Goal: Transaction & Acquisition: Purchase product/service

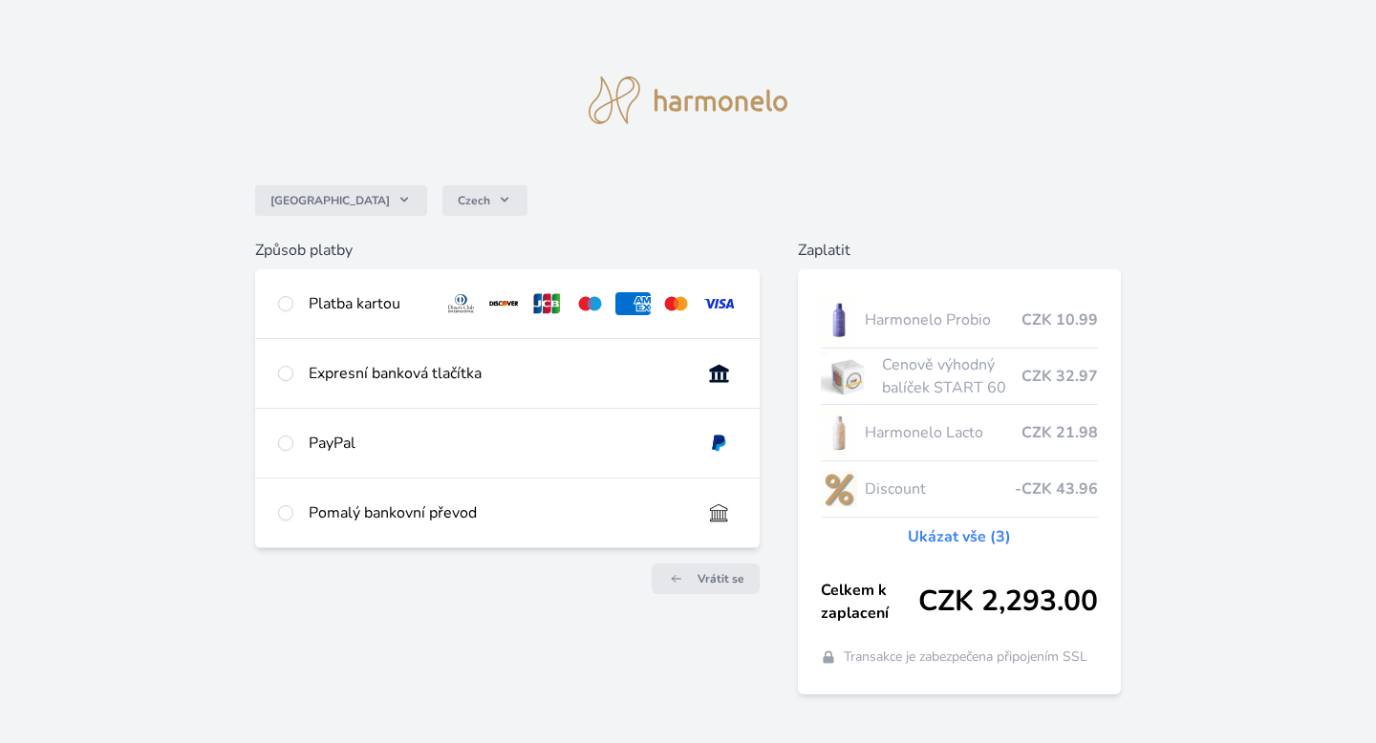
click at [328, 298] on div "Platba kartou" at bounding box center [369, 303] width 120 height 23
radio input "true"
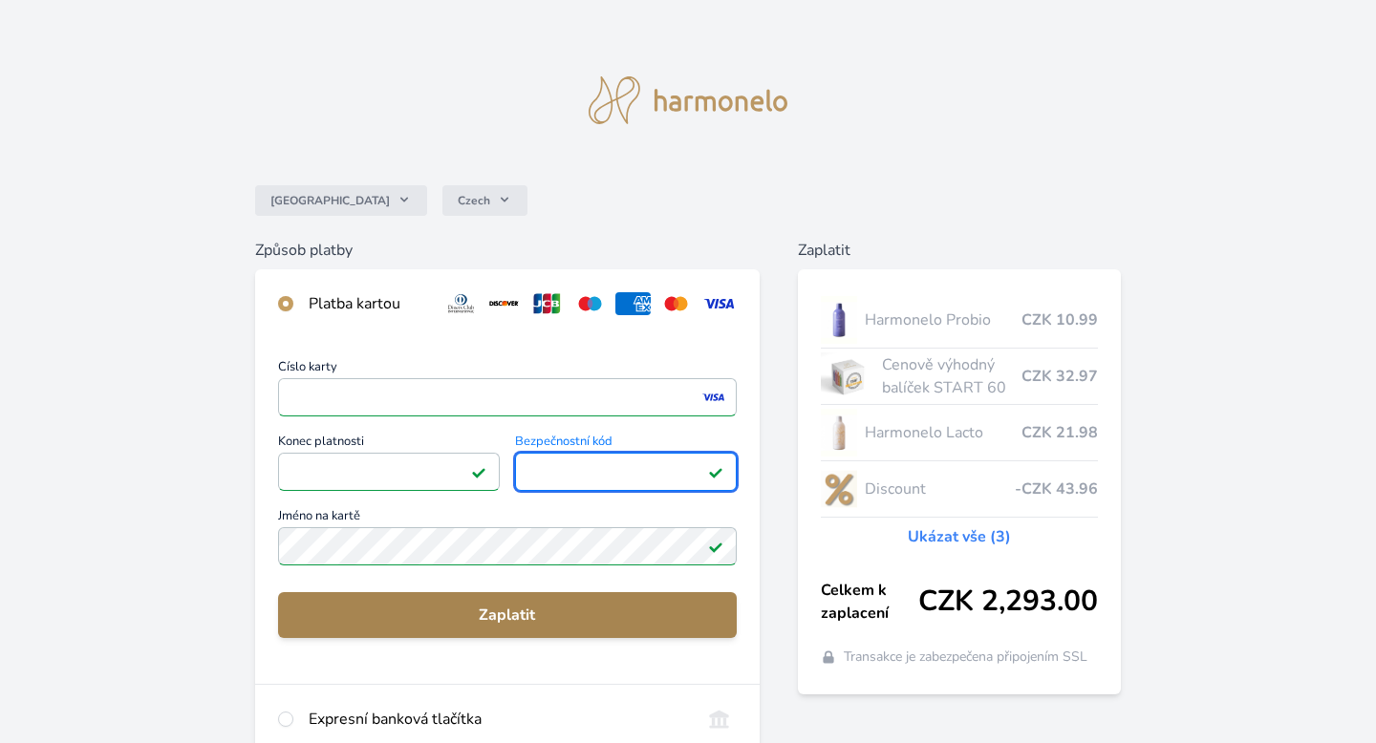
click at [580, 614] on span "Zaplatit" at bounding box center [507, 615] width 428 height 23
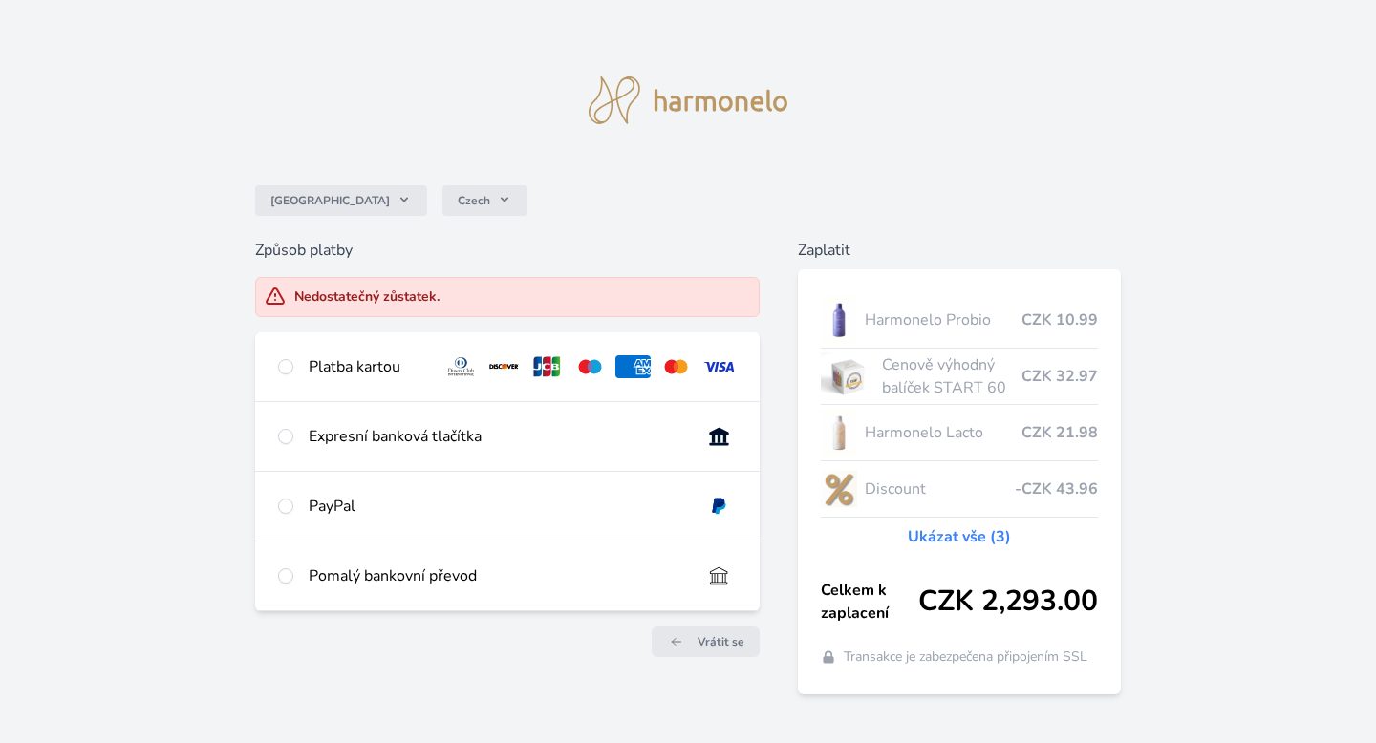
click at [367, 355] on div "Platba kartou" at bounding box center [369, 366] width 120 height 23
radio input "true"
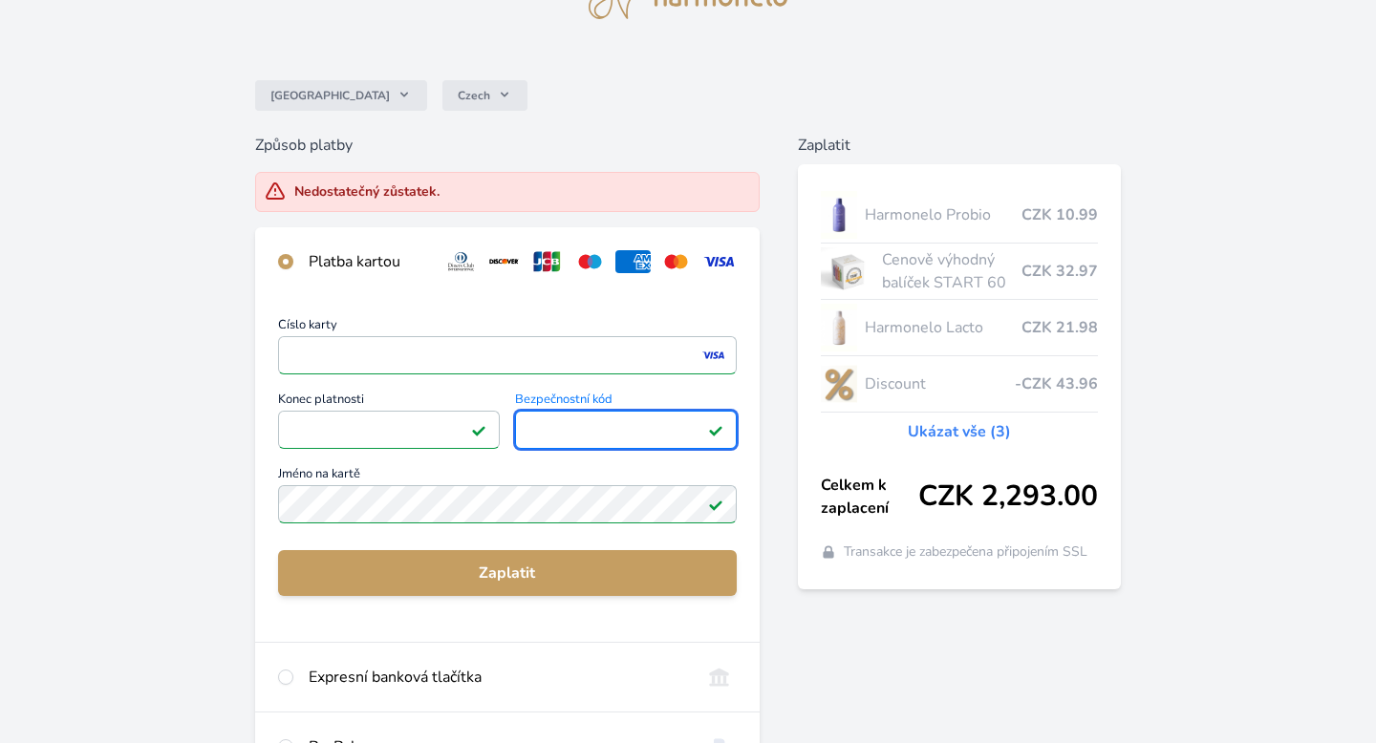
scroll to position [171, 0]
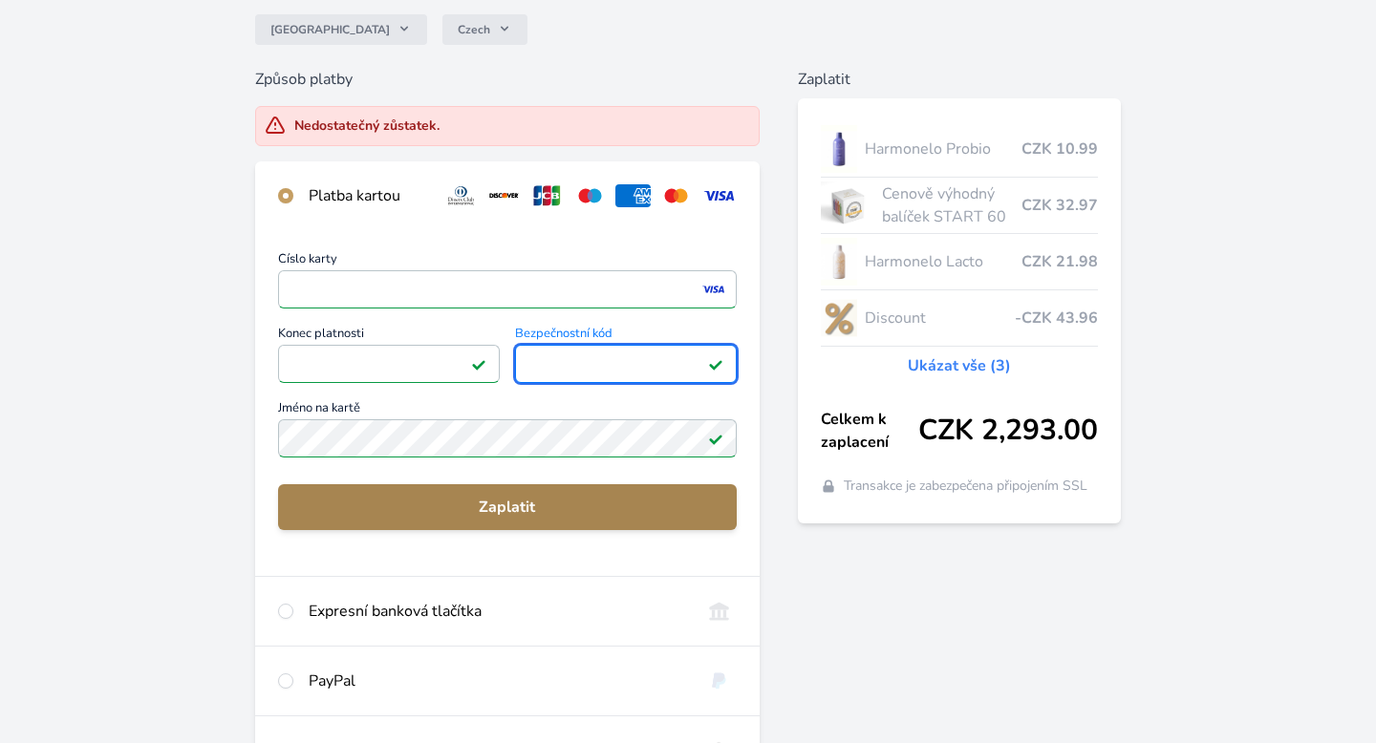
click at [554, 513] on span "Zaplatit" at bounding box center [507, 507] width 428 height 23
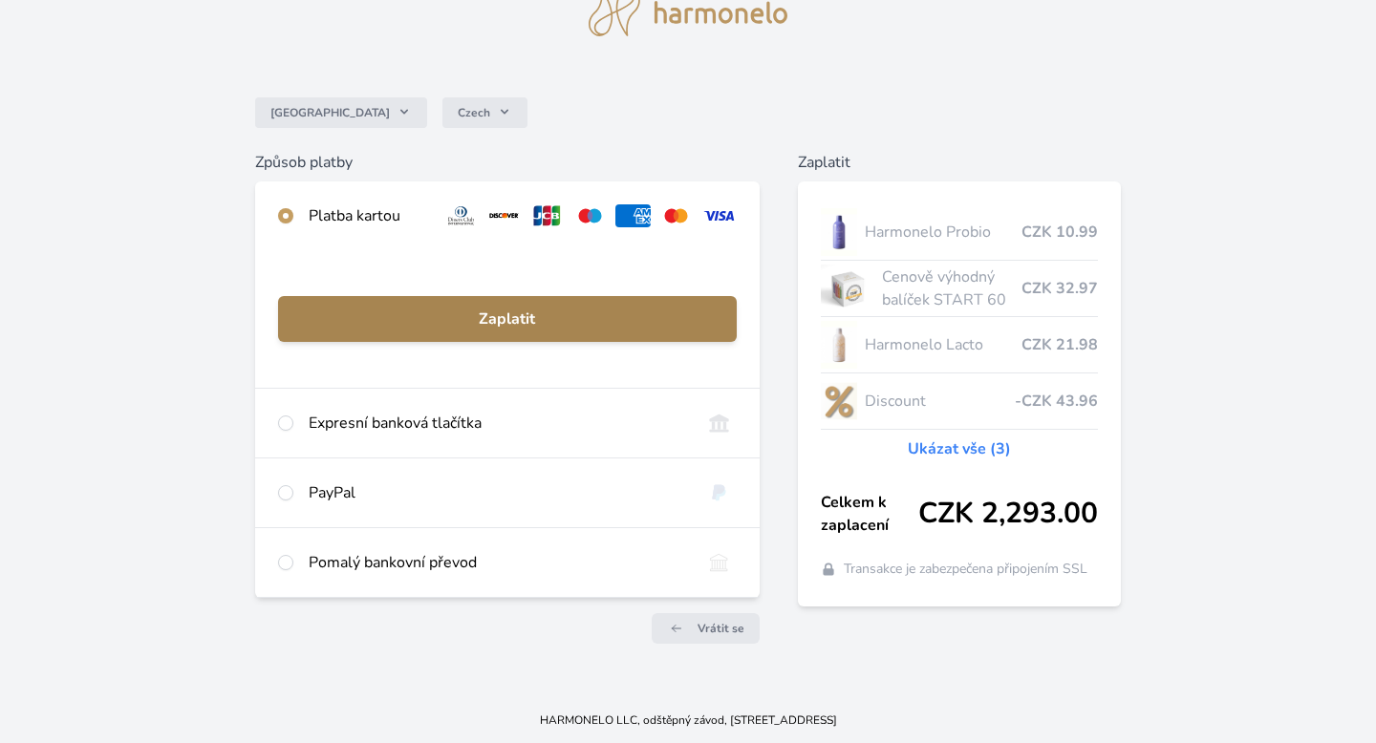
scroll to position [88, 0]
